Goal: Information Seeking & Learning: Find specific page/section

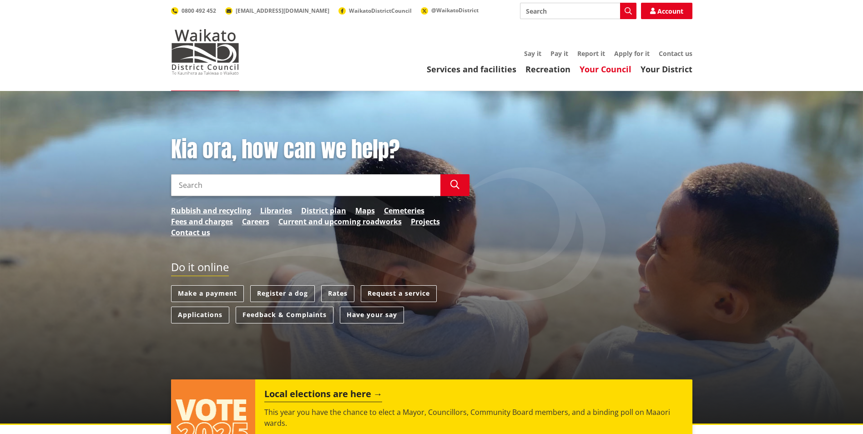
click at [595, 69] on link "Your Council" at bounding box center [606, 69] width 52 height 11
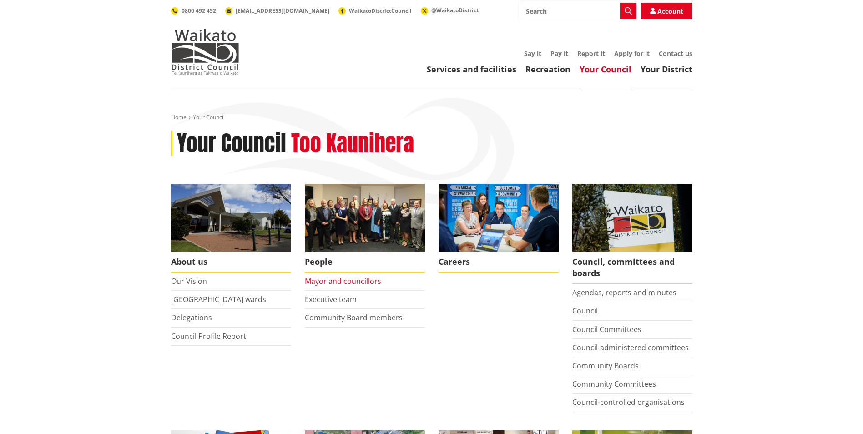
click at [349, 277] on link "Mayor and councillors" at bounding box center [343, 281] width 76 height 10
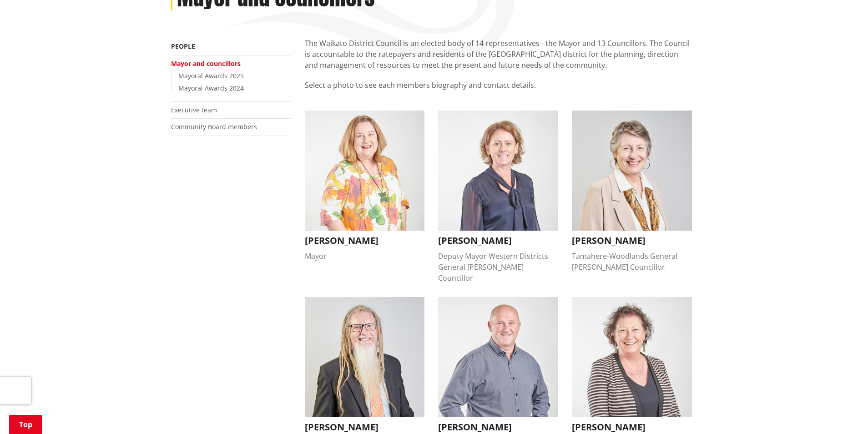
scroll to position [91, 0]
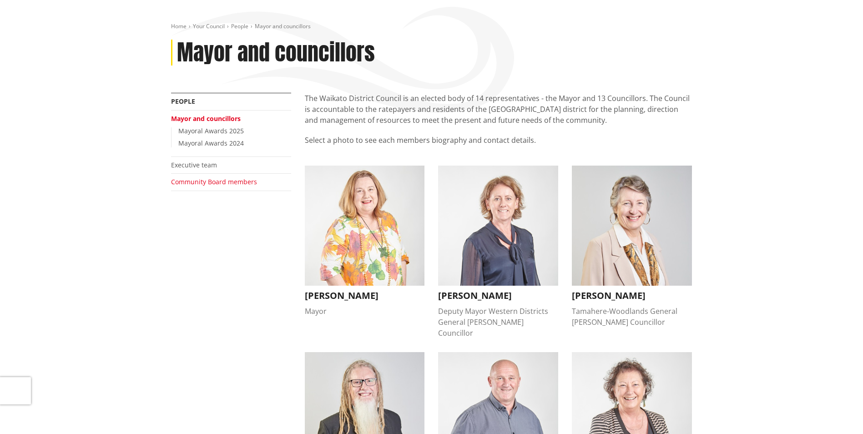
click at [187, 183] on link "Community Board members" at bounding box center [214, 181] width 86 height 9
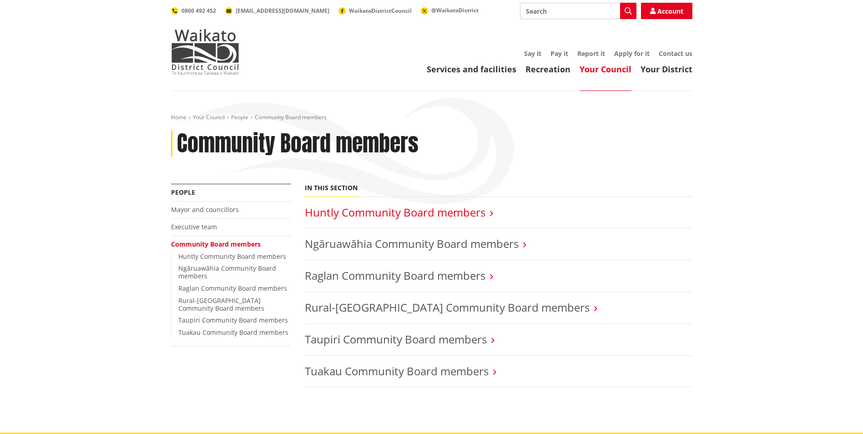
click at [324, 211] on link "Huntly Community Board members" at bounding box center [395, 212] width 181 height 15
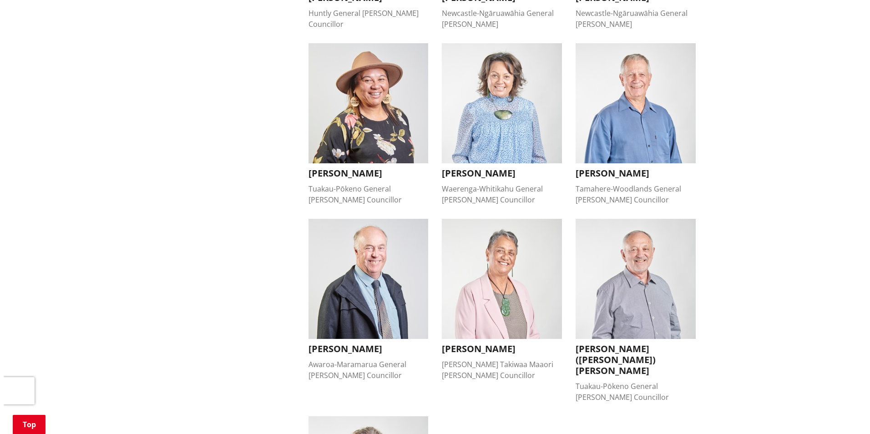
scroll to position [591, 0]
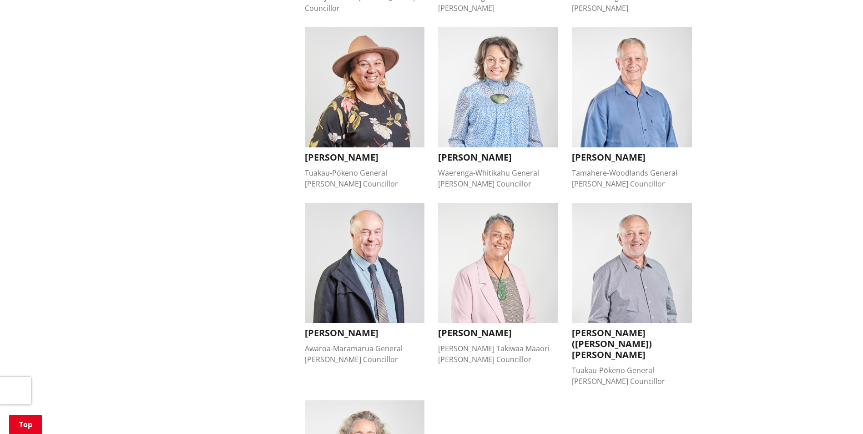
click at [455, 328] on h3 "Tilly Turner" at bounding box center [498, 333] width 120 height 11
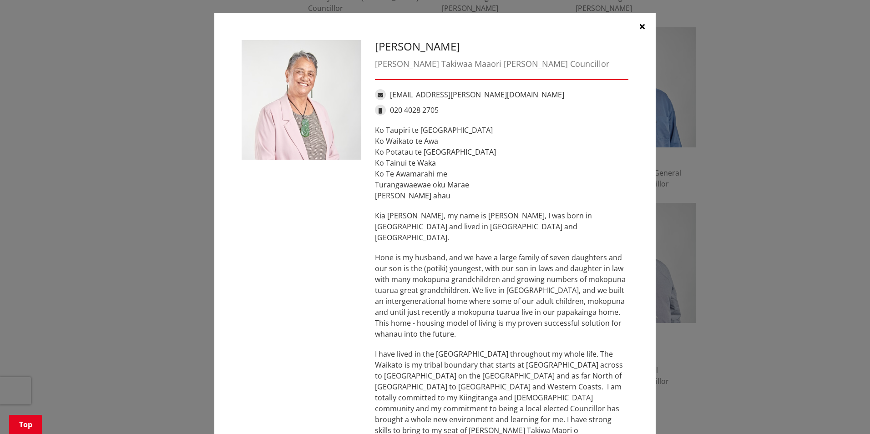
scroll to position [0, 0]
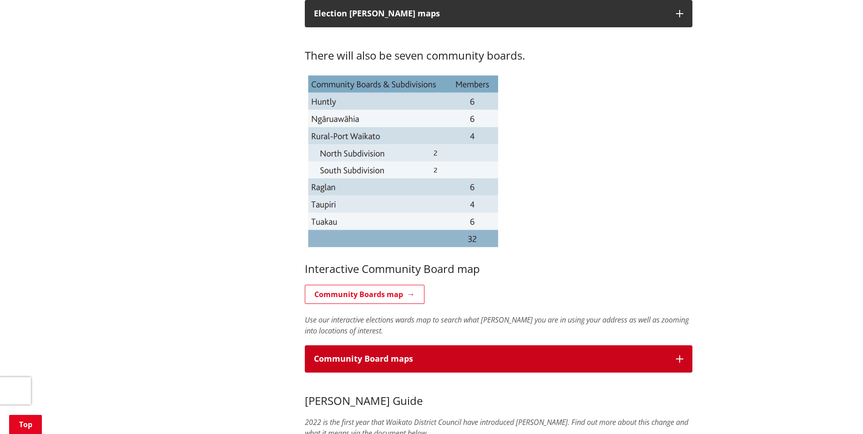
scroll to position [682, 0]
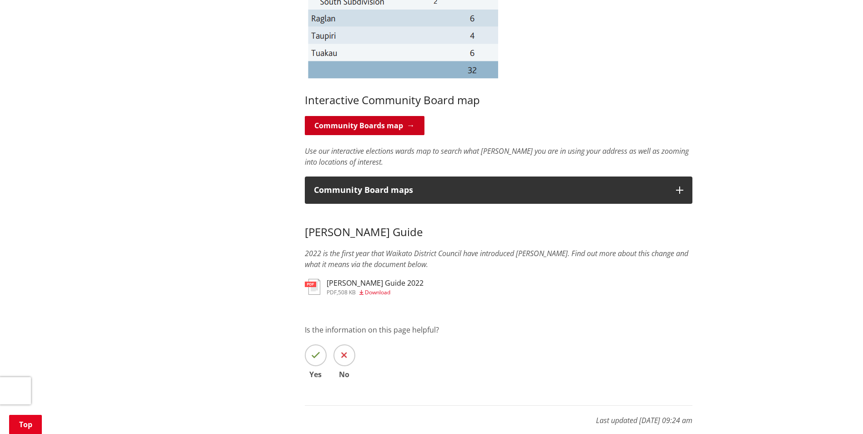
click at [335, 123] on link "Community Boards map" at bounding box center [365, 125] width 120 height 19
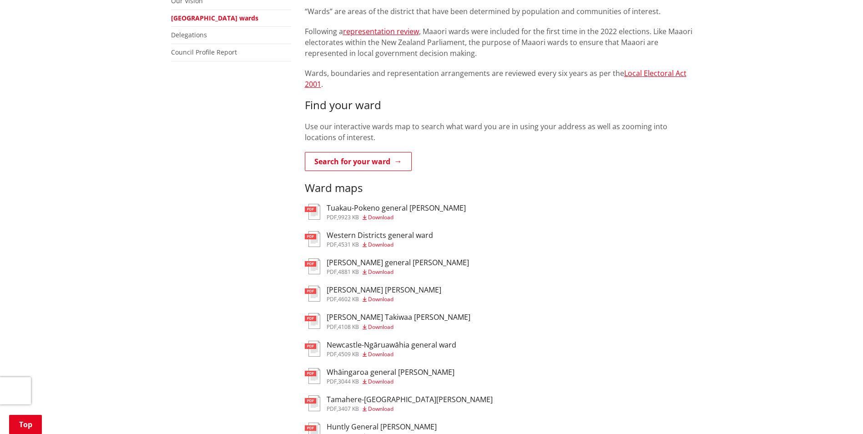
scroll to position [273, 0]
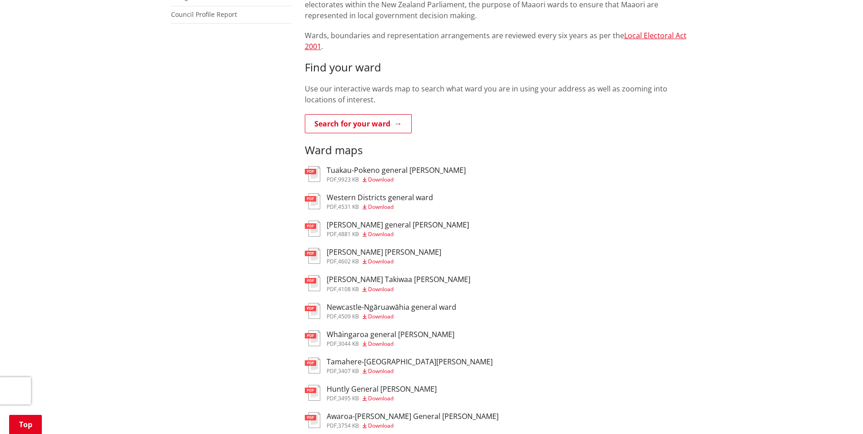
click at [380, 257] on span "Download" at bounding box center [380, 261] width 25 height 8
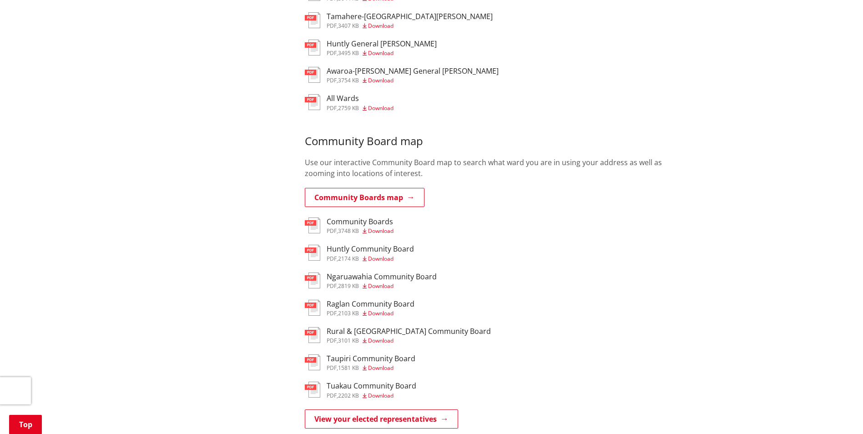
scroll to position [637, 0]
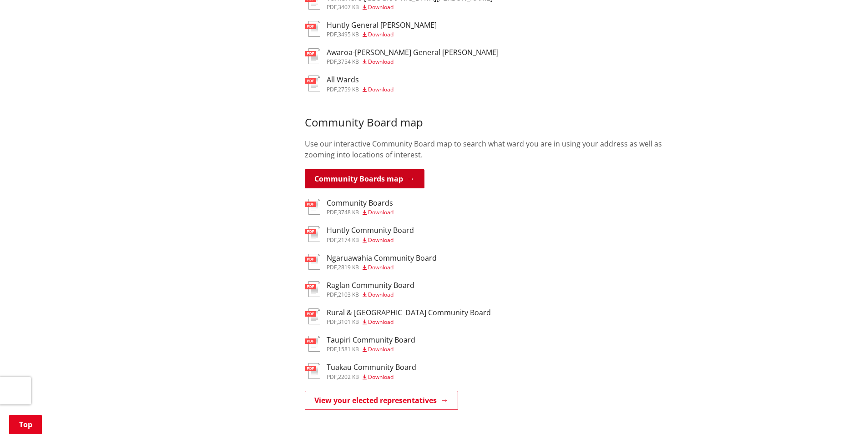
click at [388, 169] on link "Community Boards map" at bounding box center [365, 178] width 120 height 19
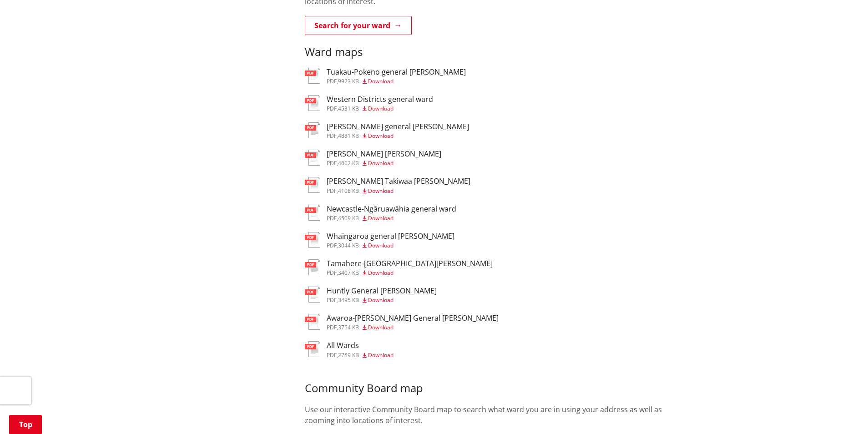
scroll to position [409, 0]
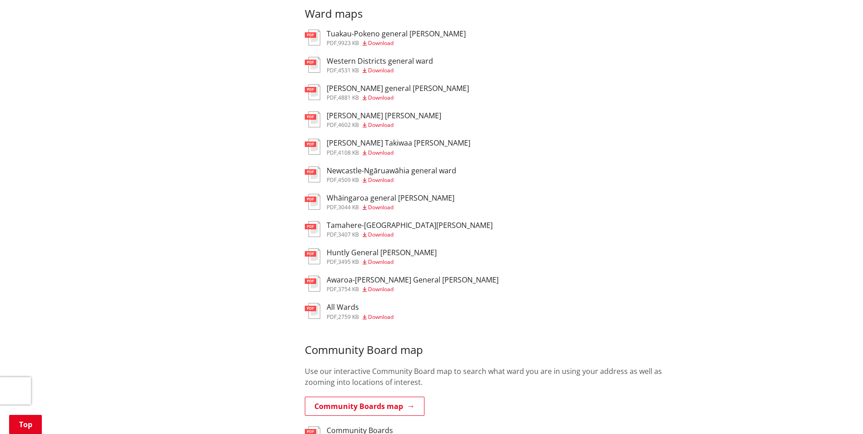
click at [383, 313] on span "Download" at bounding box center [380, 317] width 25 height 8
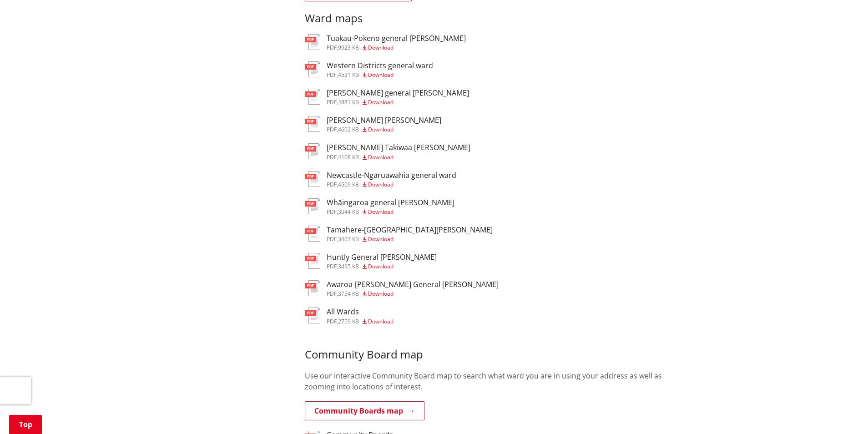
scroll to position [546, 0]
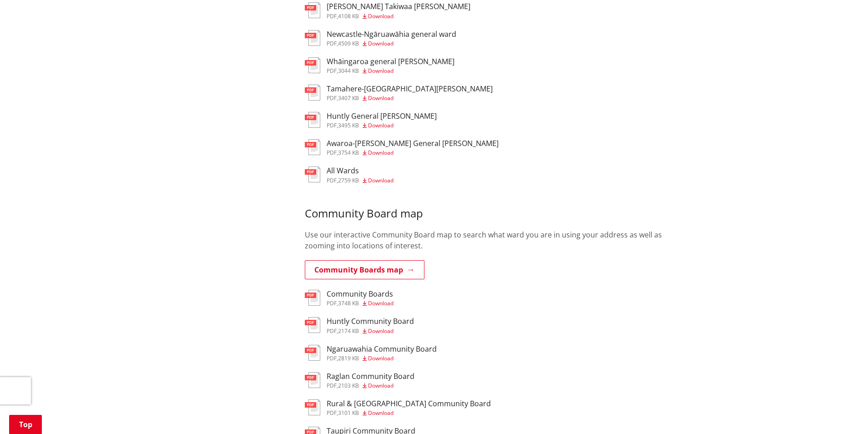
click at [347, 166] on h3 "All Wards" at bounding box center [360, 170] width 67 height 9
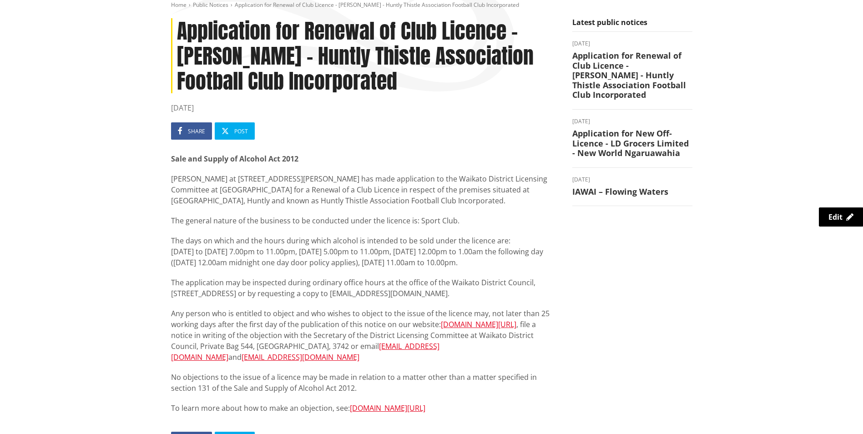
scroll to position [91, 0]
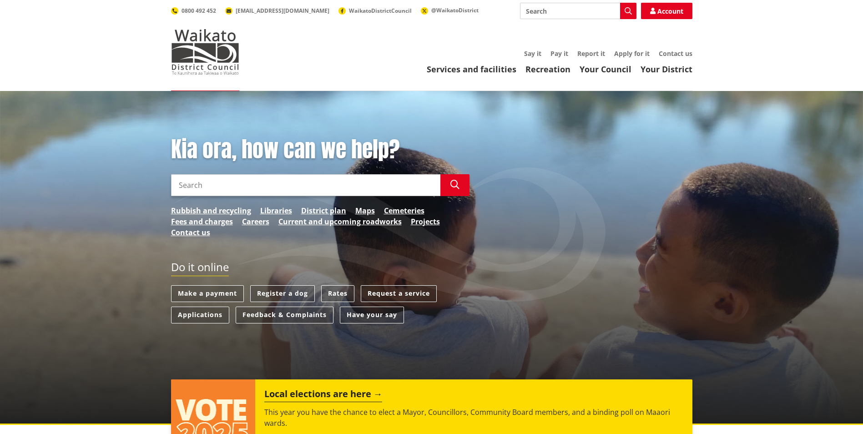
click at [202, 182] on input "Search" at bounding box center [305, 185] width 269 height 22
type input "b"
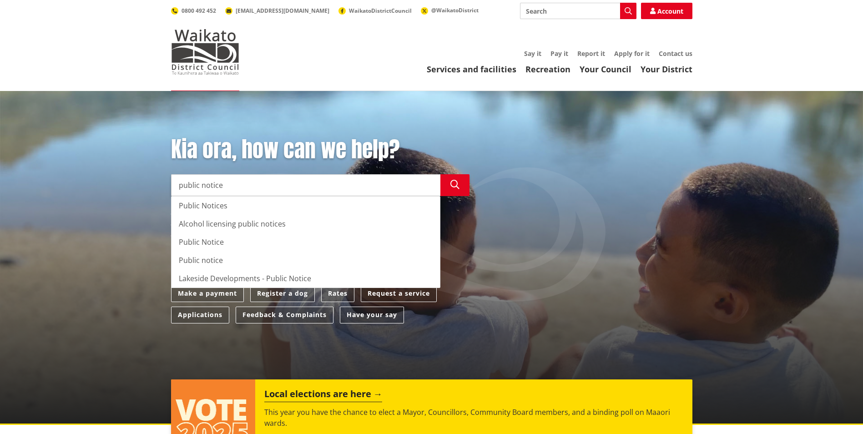
click at [349, 183] on input "public notice" at bounding box center [305, 185] width 269 height 22
click at [225, 222] on div "Alcohol licensing public notices" at bounding box center [305, 224] width 268 height 18
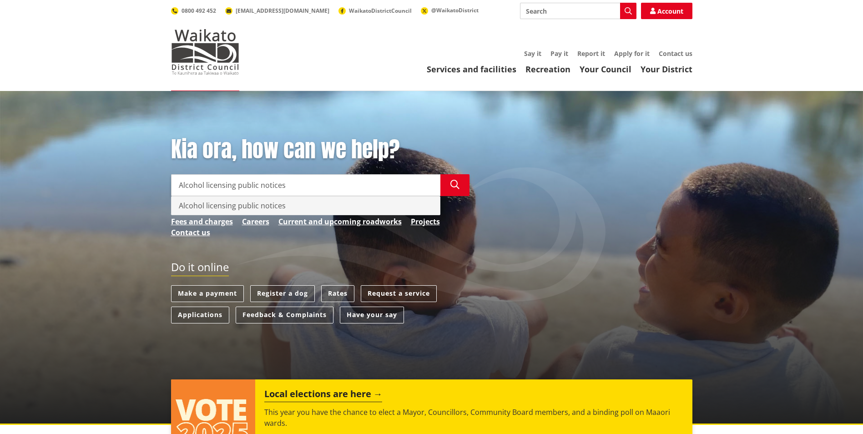
click at [233, 206] on div "Alcohol licensing public notices" at bounding box center [305, 206] width 268 height 18
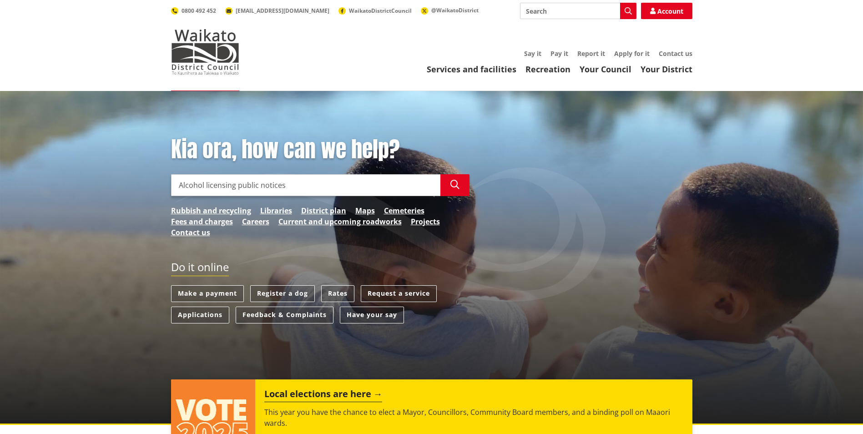
type input "Alcohol licensing public notices"
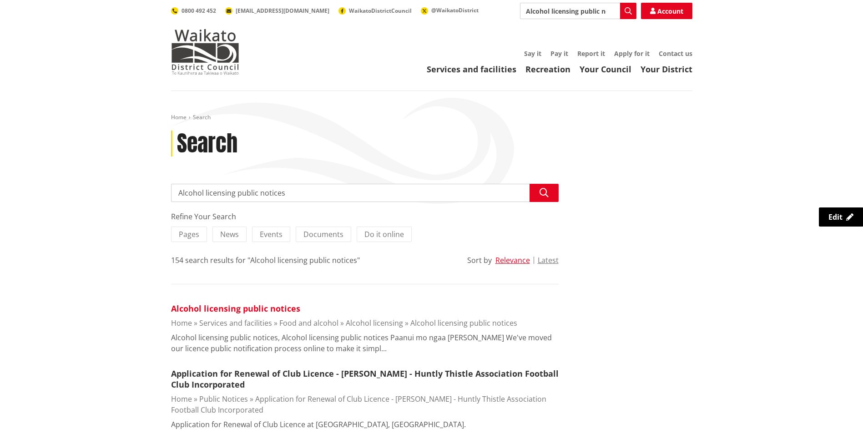
click at [232, 312] on link "Alcohol licensing public notices" at bounding box center [235, 308] width 129 height 11
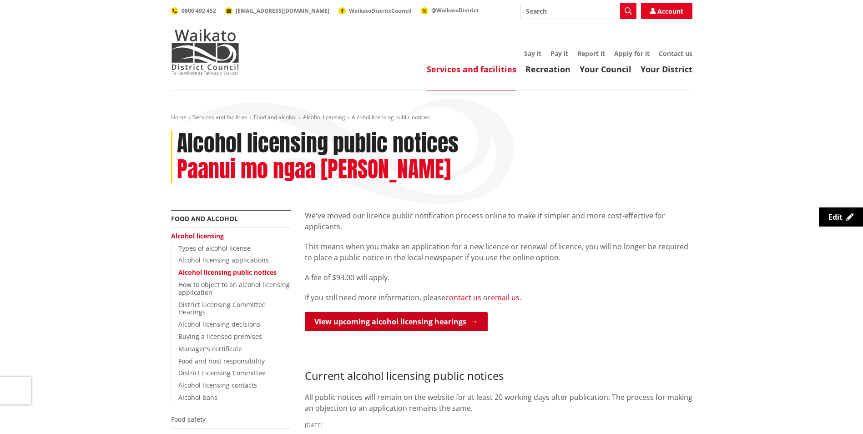
click at [408, 321] on link "View upcoming alcohol licensing hearings" at bounding box center [396, 321] width 183 height 19
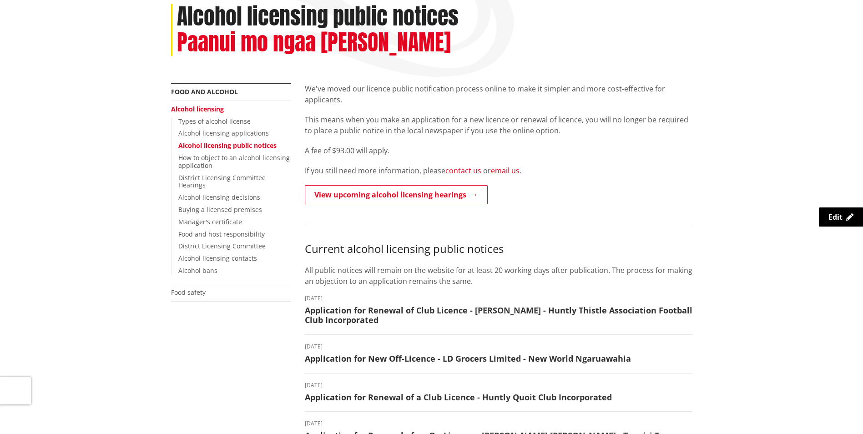
scroll to position [182, 0]
